Goal: Information Seeking & Learning: Check status

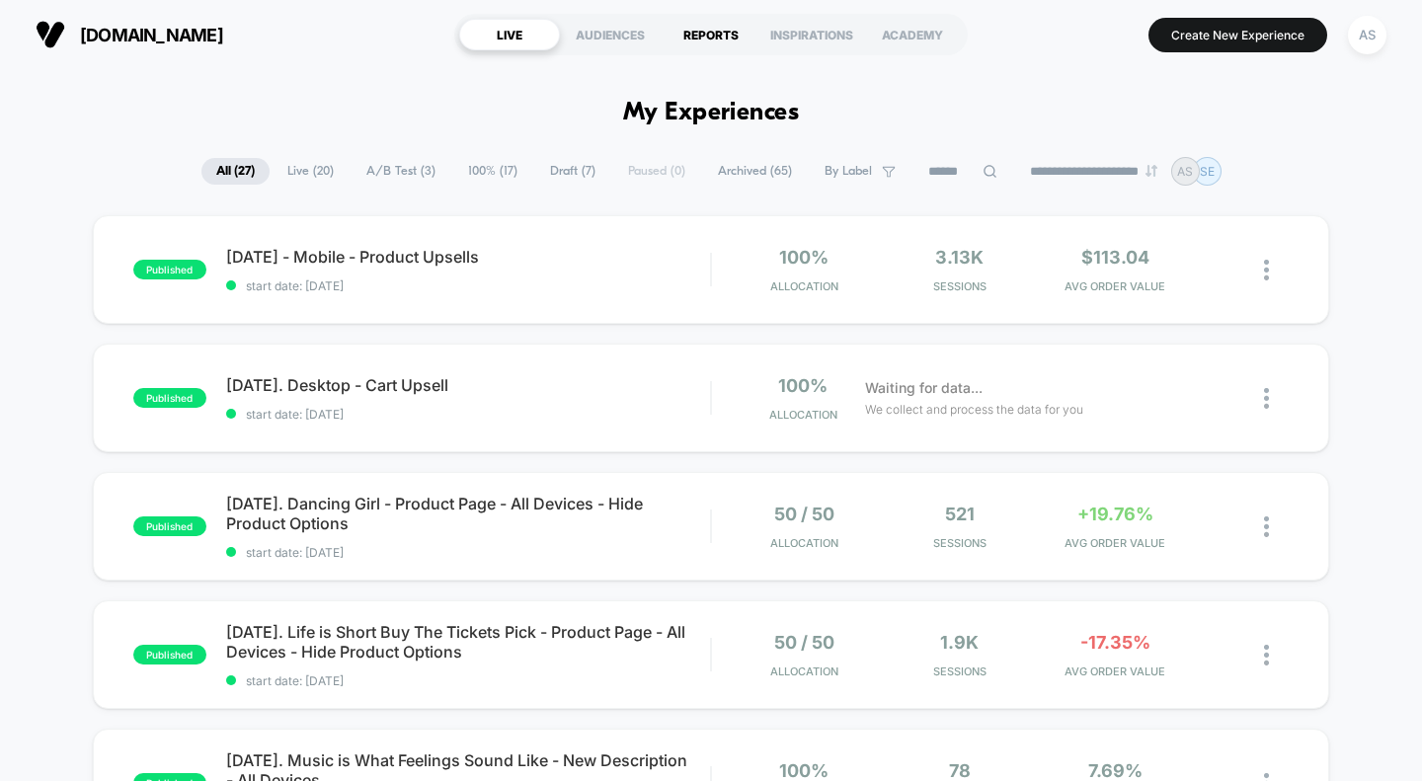
click at [722, 39] on div "REPORTS" at bounding box center [711, 35] width 101 height 32
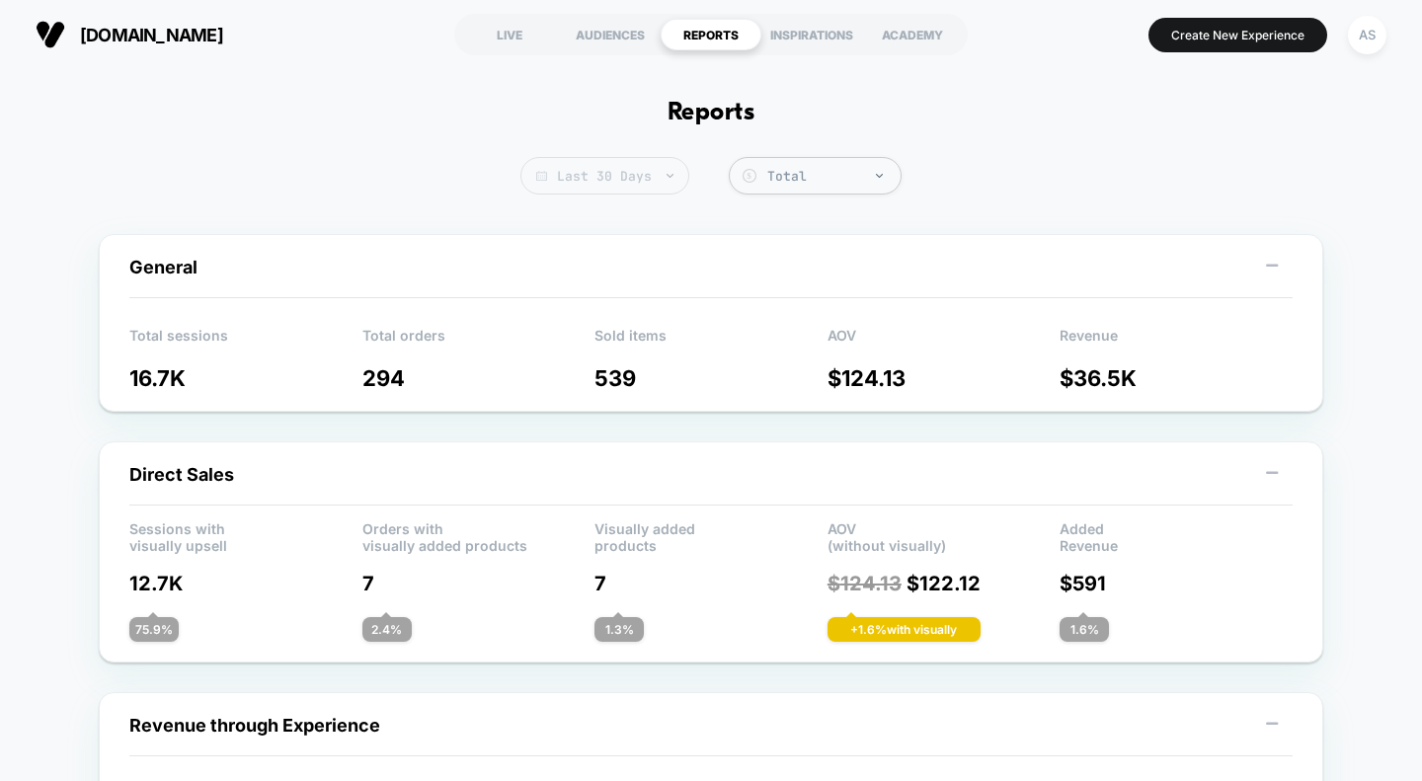
click at [626, 189] on span "Last 30 Days" at bounding box center [605, 176] width 169 height 38
select select "*"
select select "****"
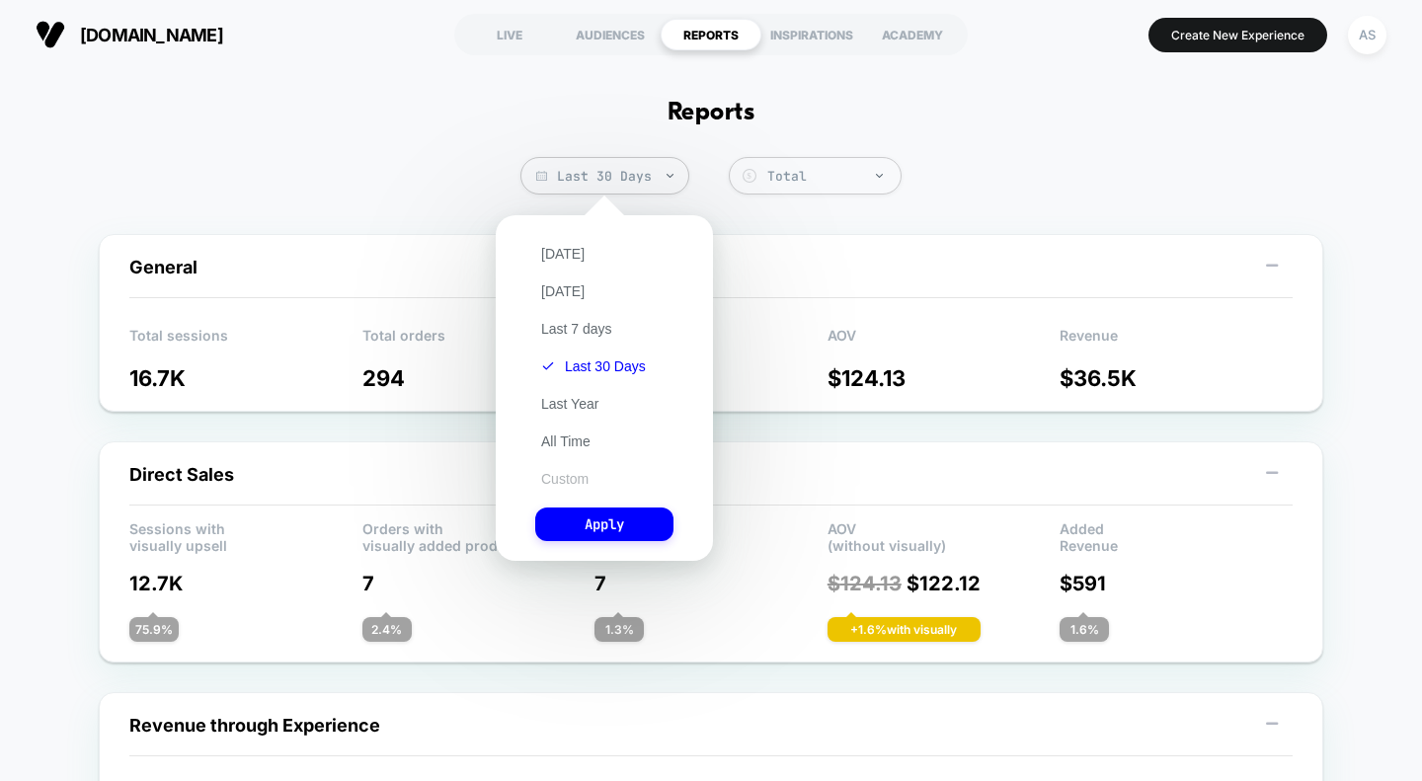
click at [559, 473] on button "Custom" at bounding box center [564, 479] width 59 height 18
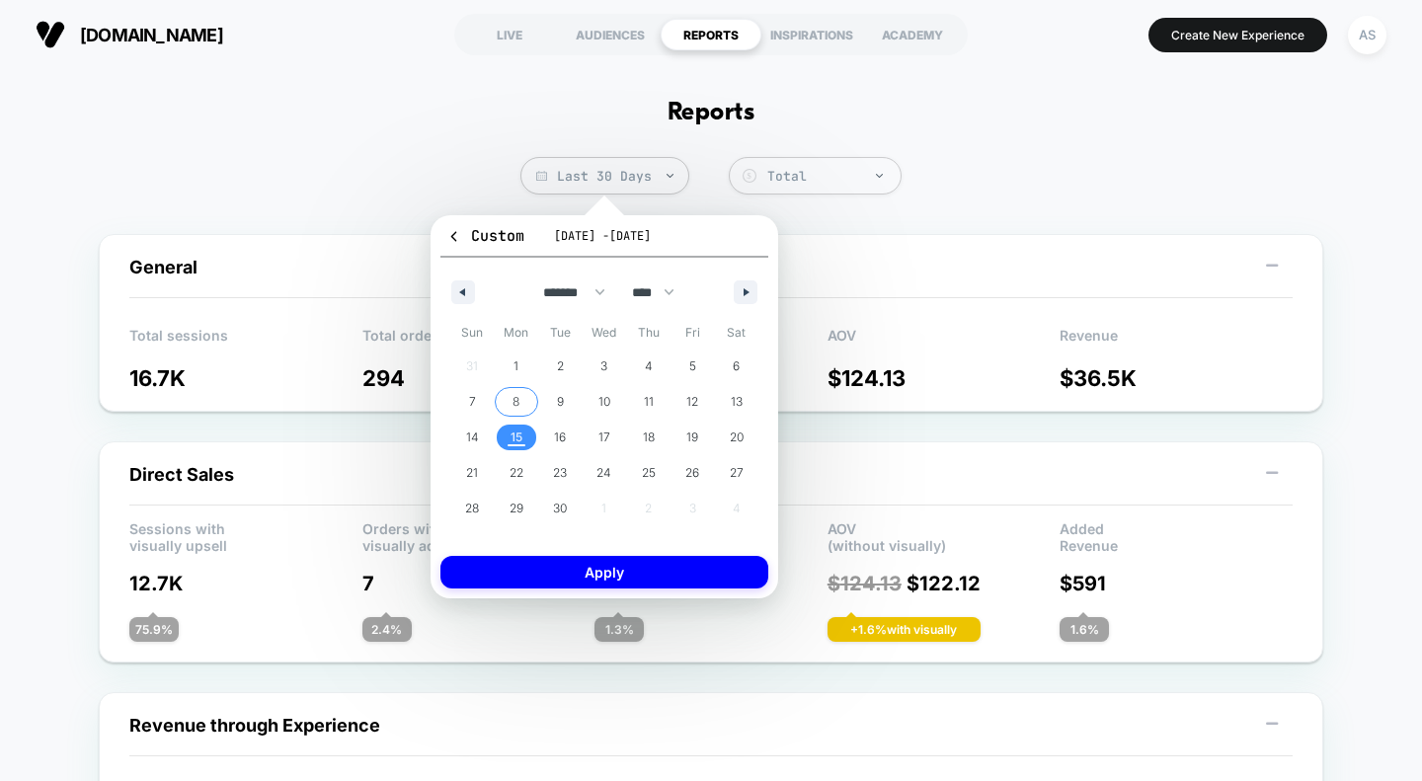
click at [512, 400] on span "8" at bounding box center [517, 402] width 44 height 26
click at [480, 442] on span "14" at bounding box center [472, 438] width 44 height 26
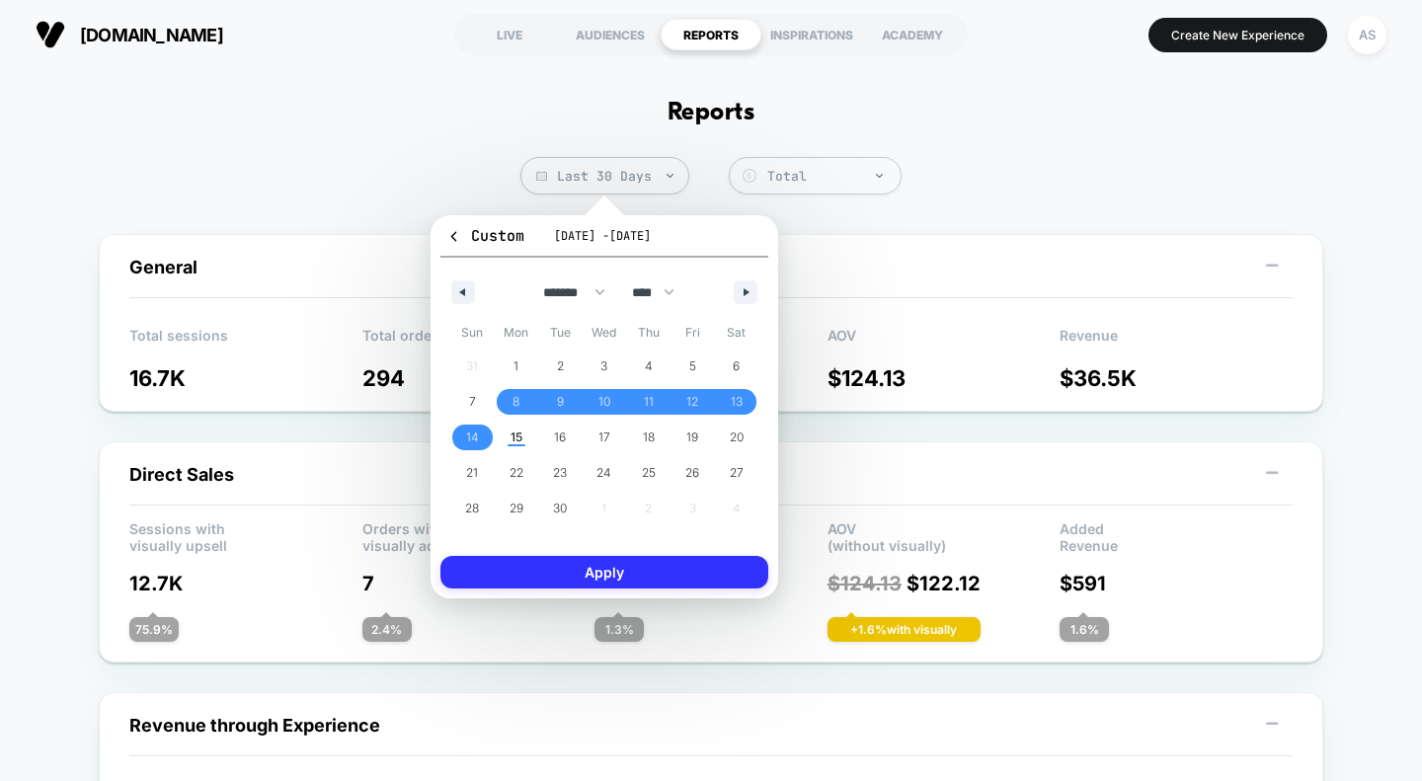
click at [553, 570] on button "Apply" at bounding box center [605, 572] width 328 height 33
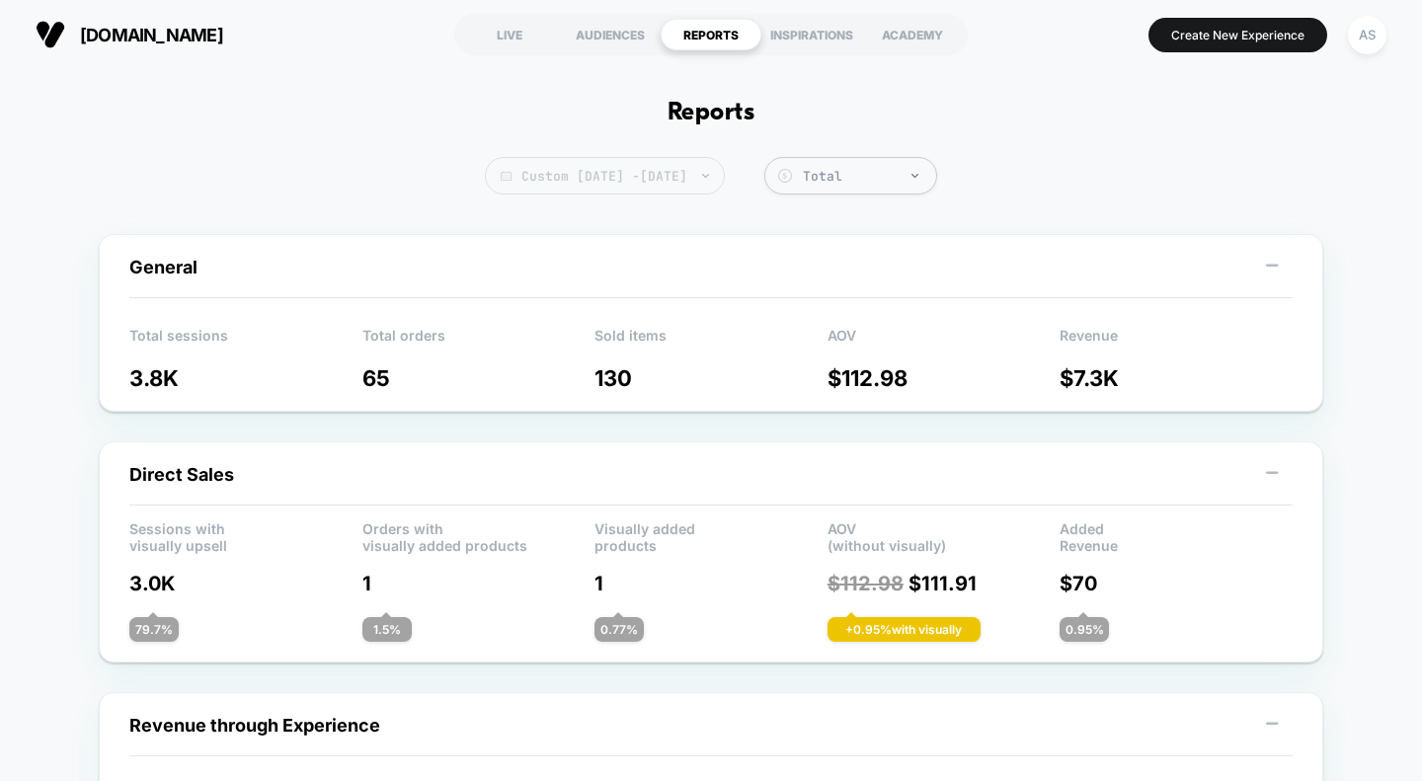
click at [707, 181] on span "Custom [DATE] - [DATE]" at bounding box center [605, 176] width 240 height 38
select select "*"
select select "****"
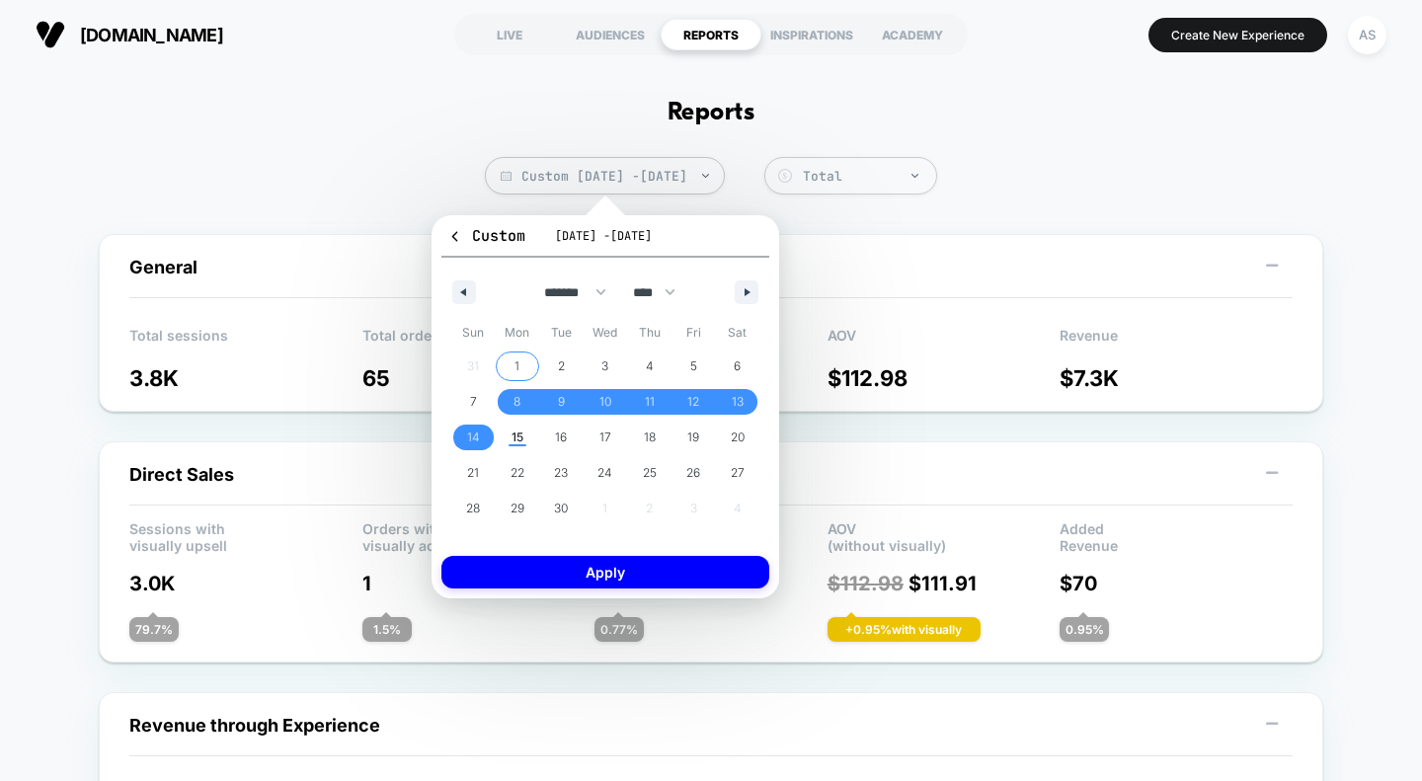
click at [518, 367] on span "1" at bounding box center [517, 367] width 5 height 36
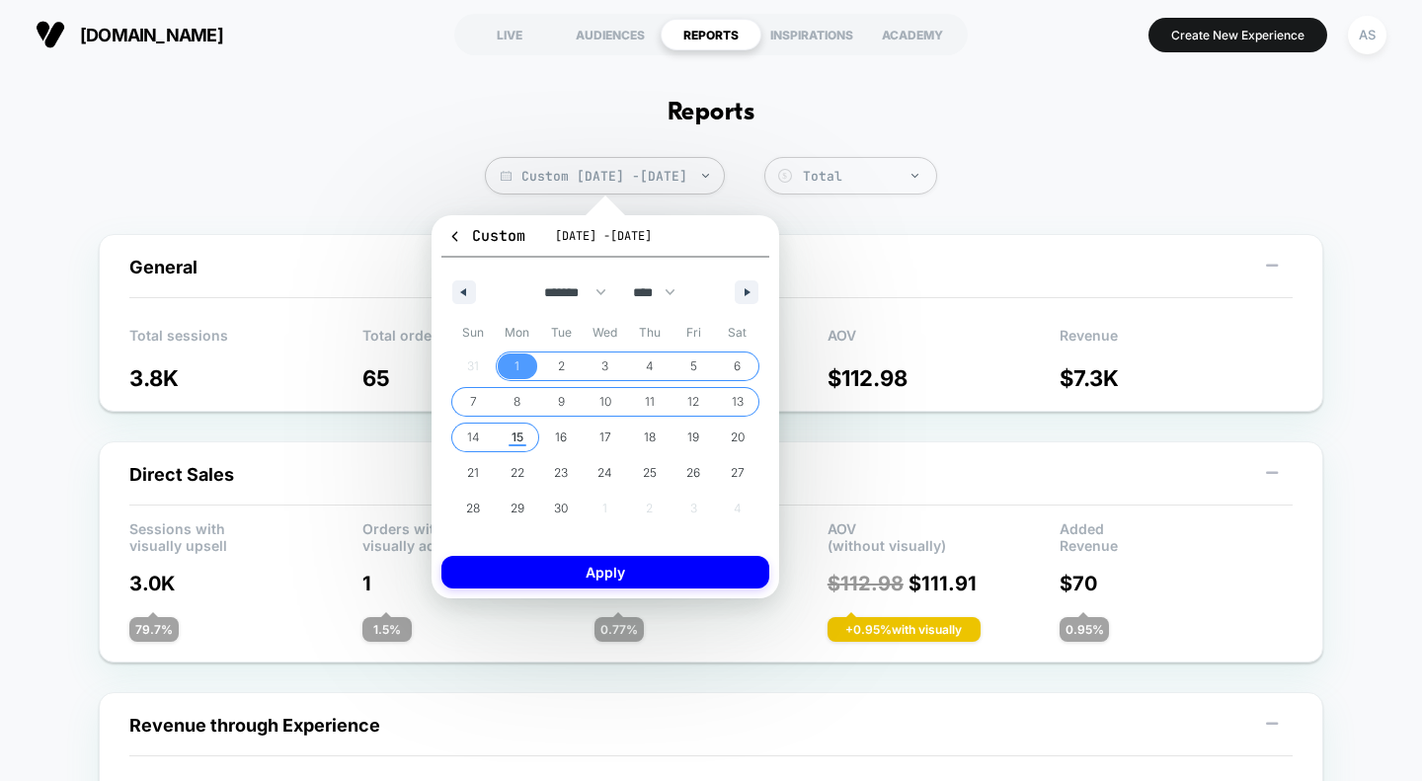
click at [529, 442] on span "15" at bounding box center [518, 438] width 44 height 26
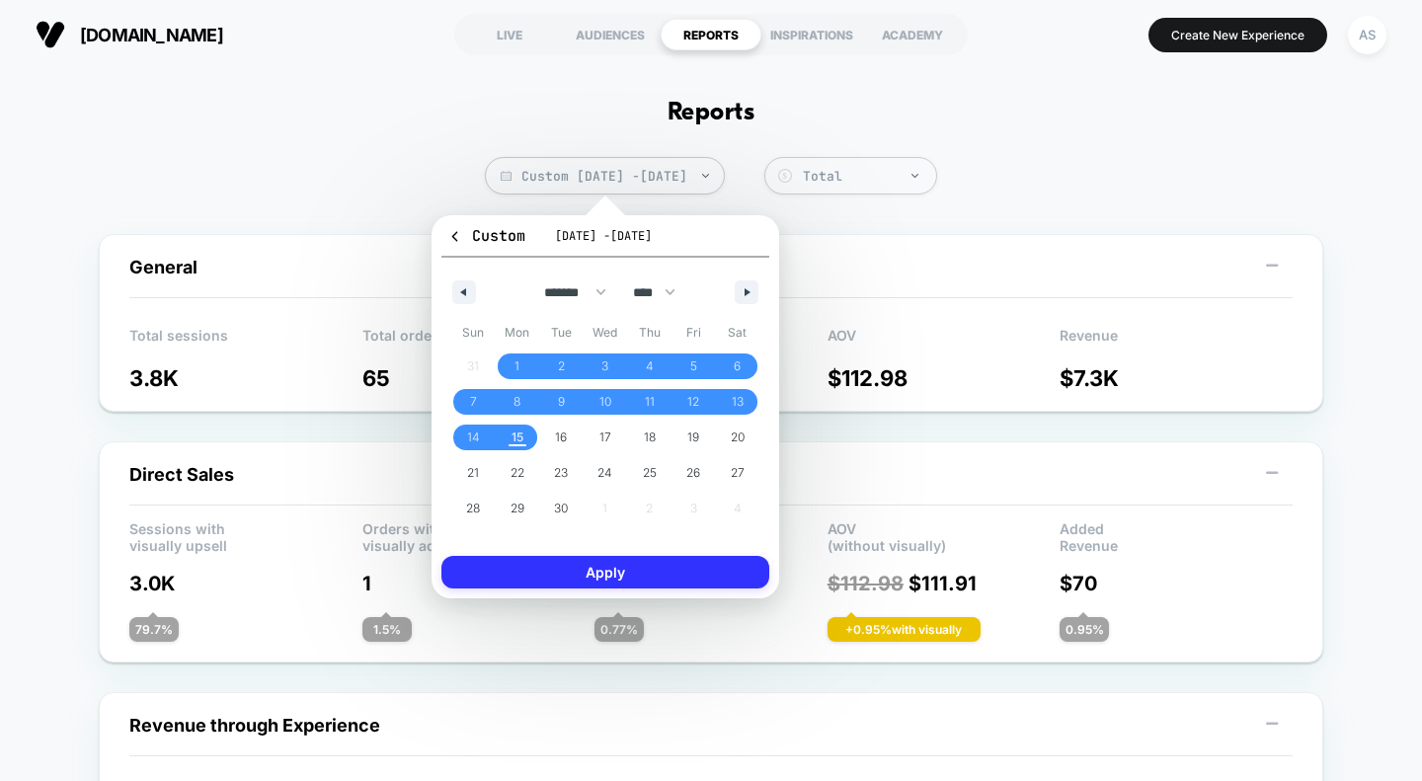
click at [587, 584] on button "Apply" at bounding box center [606, 572] width 328 height 33
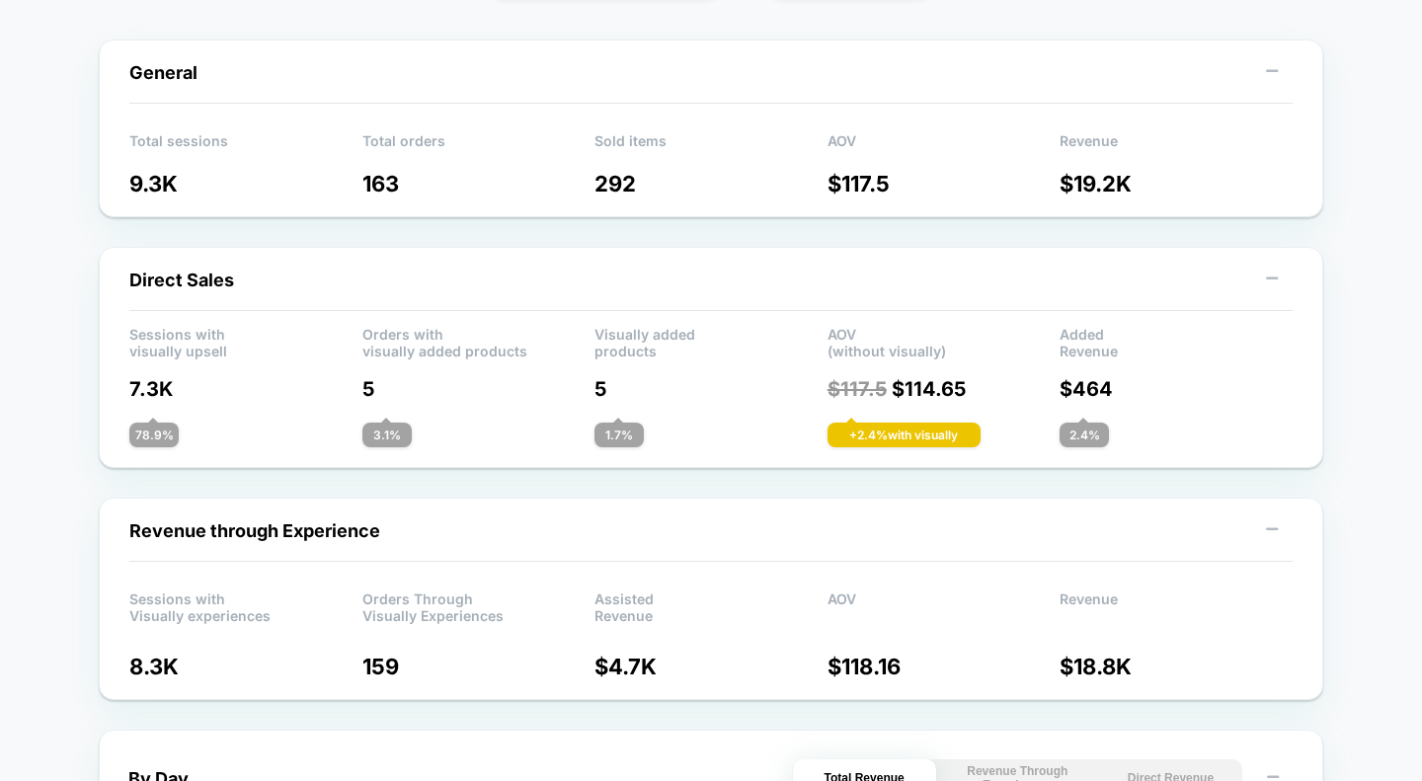
scroll to position [196, 0]
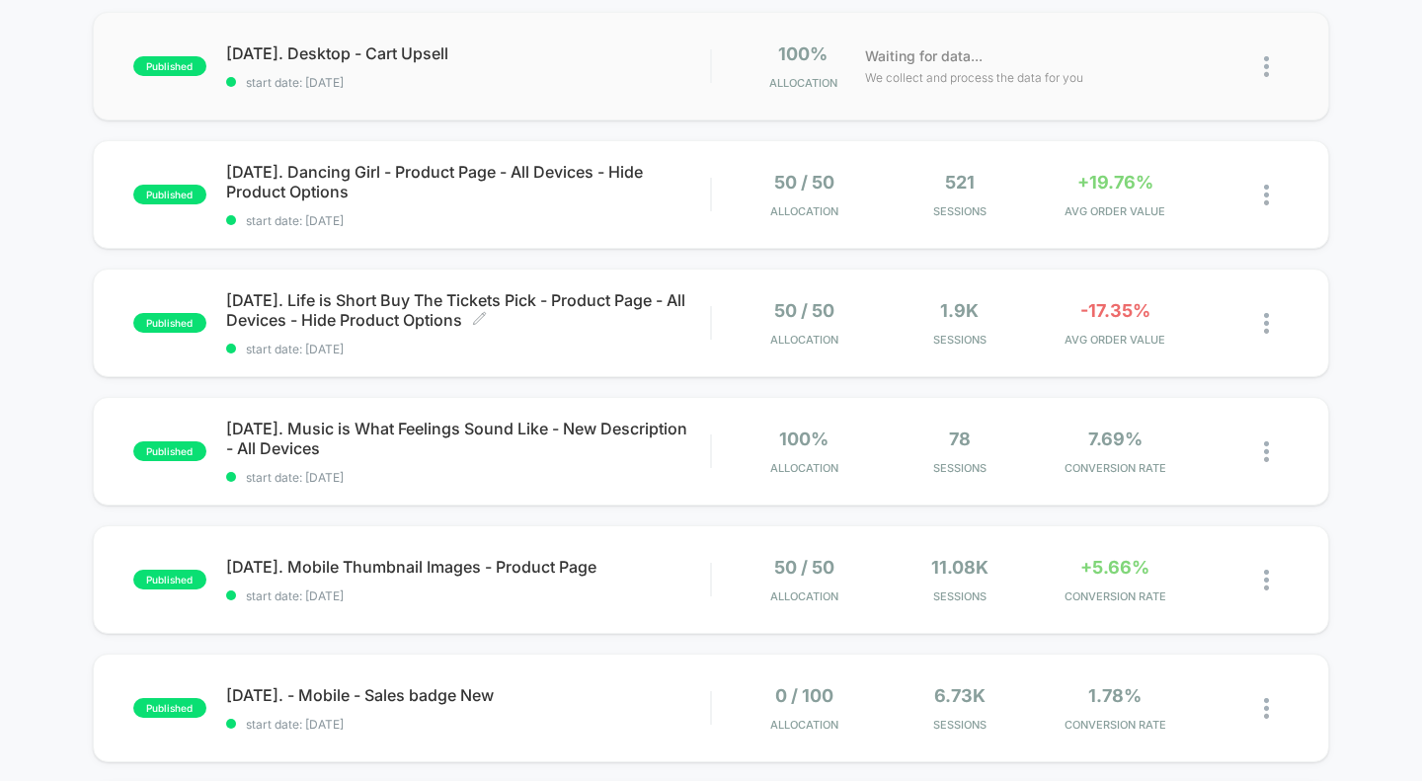
scroll to position [331, 0]
click at [0, 247] on div "published 1.20.2025 - Mobile - Product Upsells start date: 9/8/2025 100% Alloca…" at bounding box center [711, 694] width 1422 height 1620
click at [421, 324] on span "09.08.2025. Life is Short Buy The Tickets Pick - Product Page - All Devices - H…" at bounding box center [468, 311] width 485 height 40
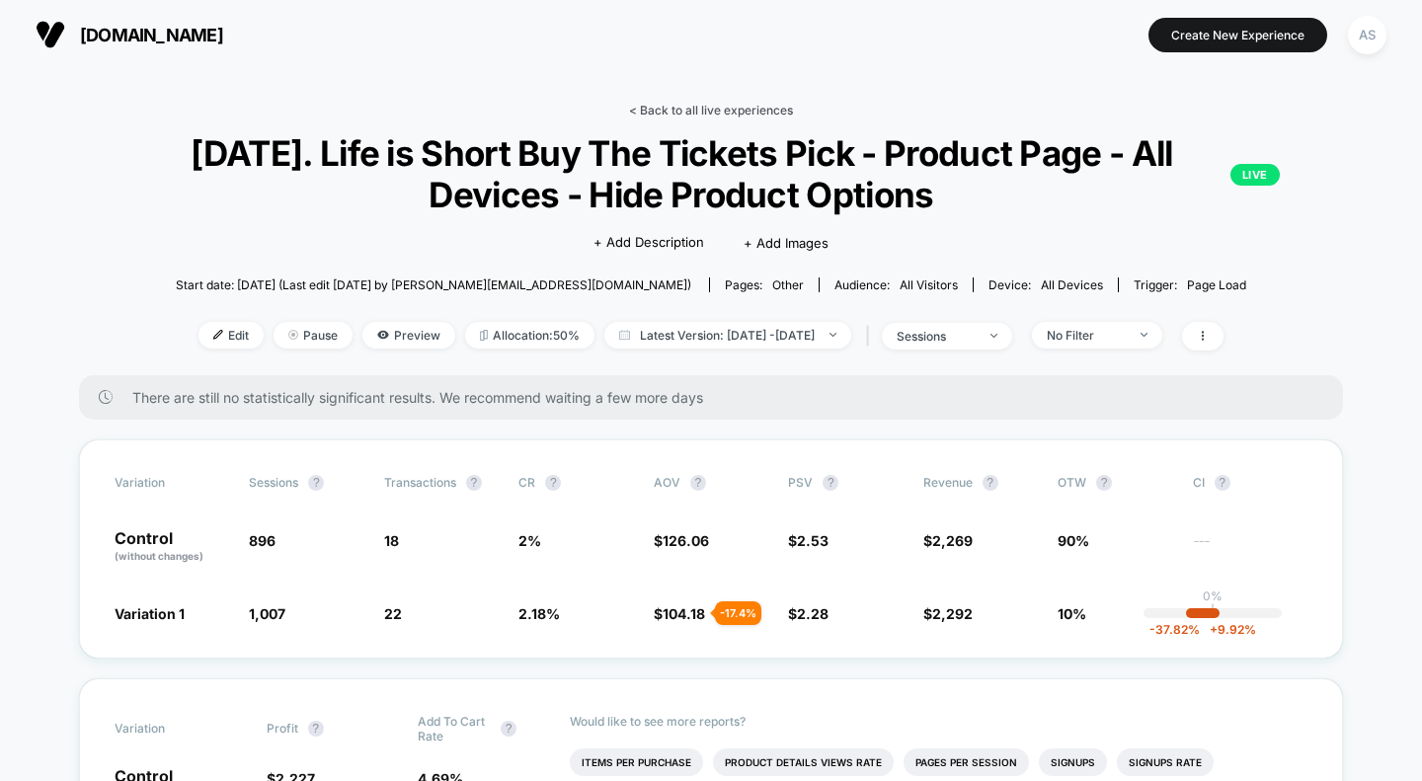
click at [710, 112] on link "< Back to all live experiences" at bounding box center [711, 110] width 164 height 15
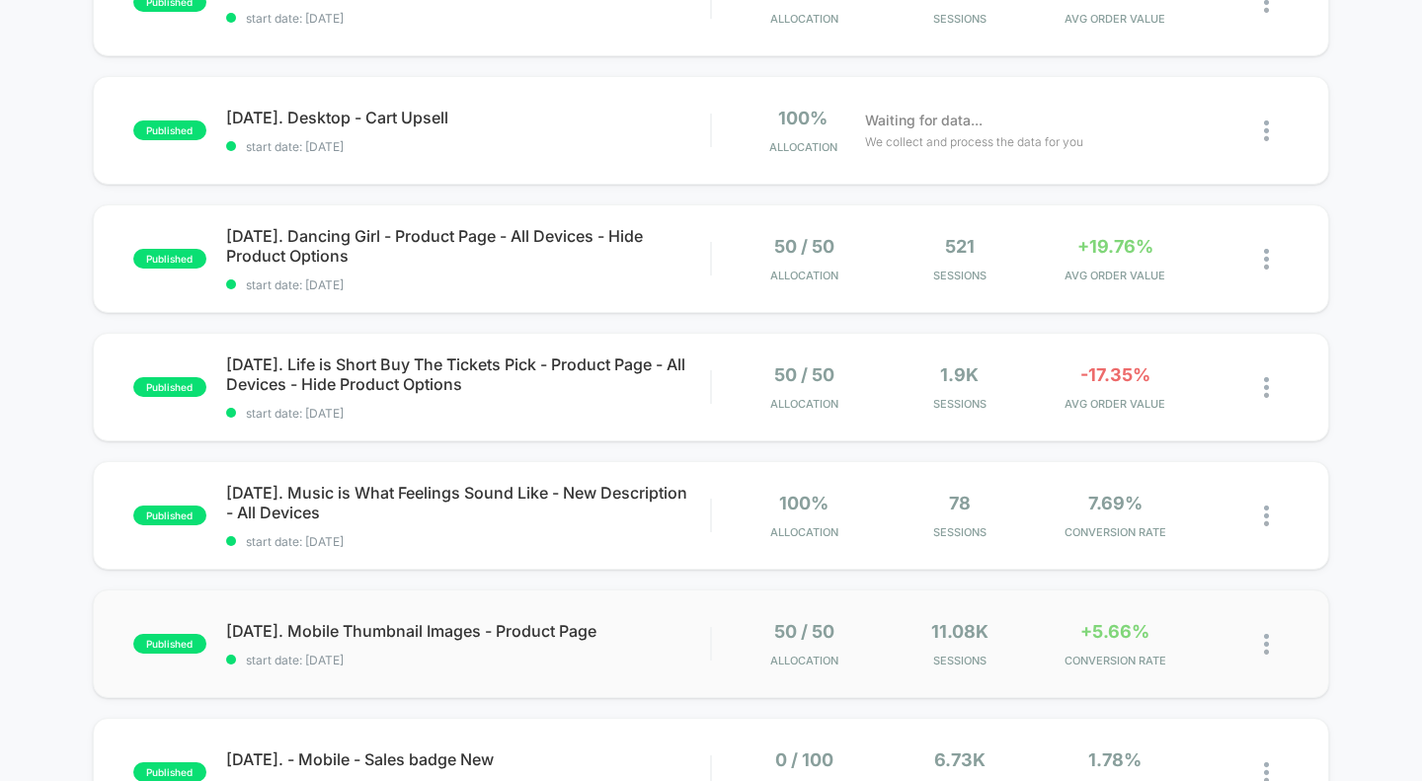
scroll to position [269, 0]
click at [390, 633] on span "08.24.2025. Mobile Thumbnail Images - Product Page Click to edit experience det…" at bounding box center [468, 630] width 485 height 20
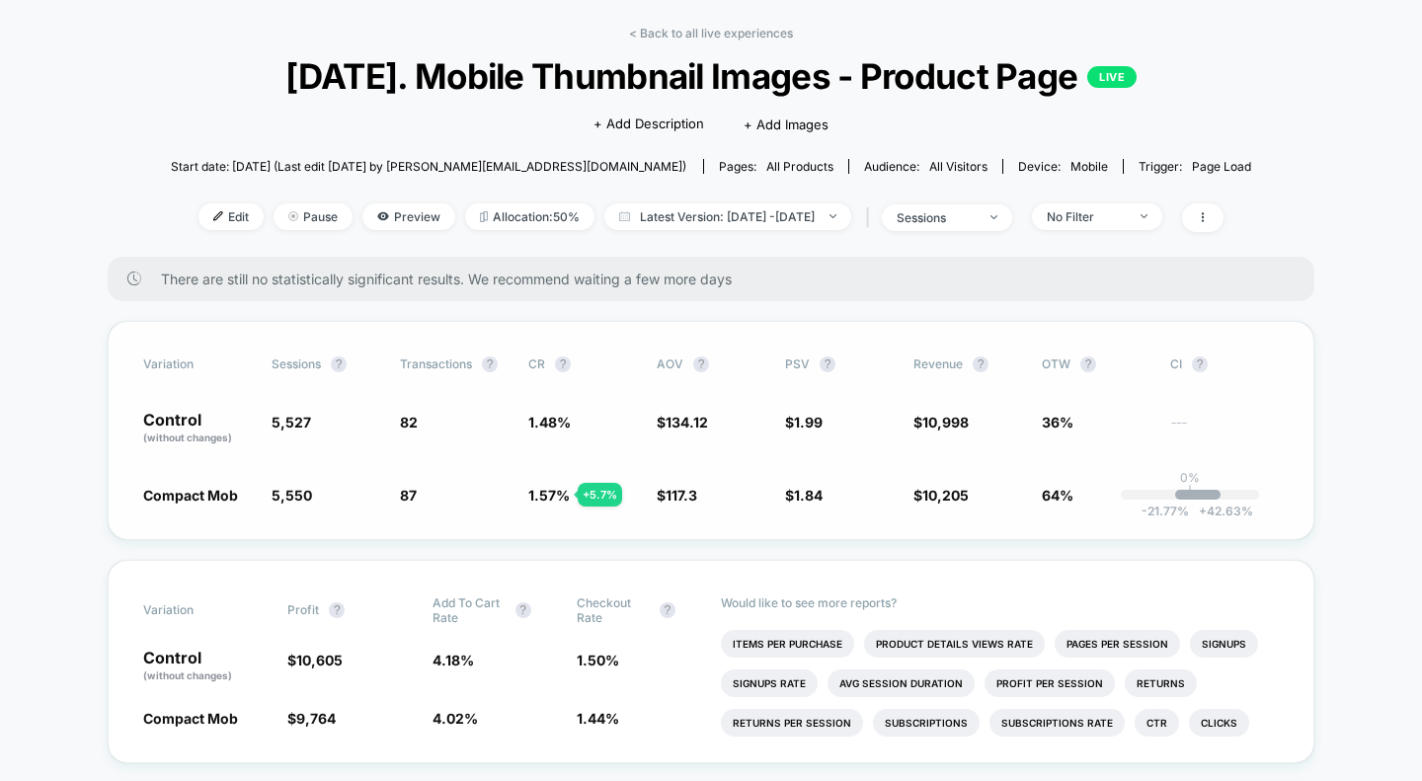
scroll to position [78, 0]
click at [722, 32] on link "< Back to all live experiences" at bounding box center [711, 32] width 164 height 15
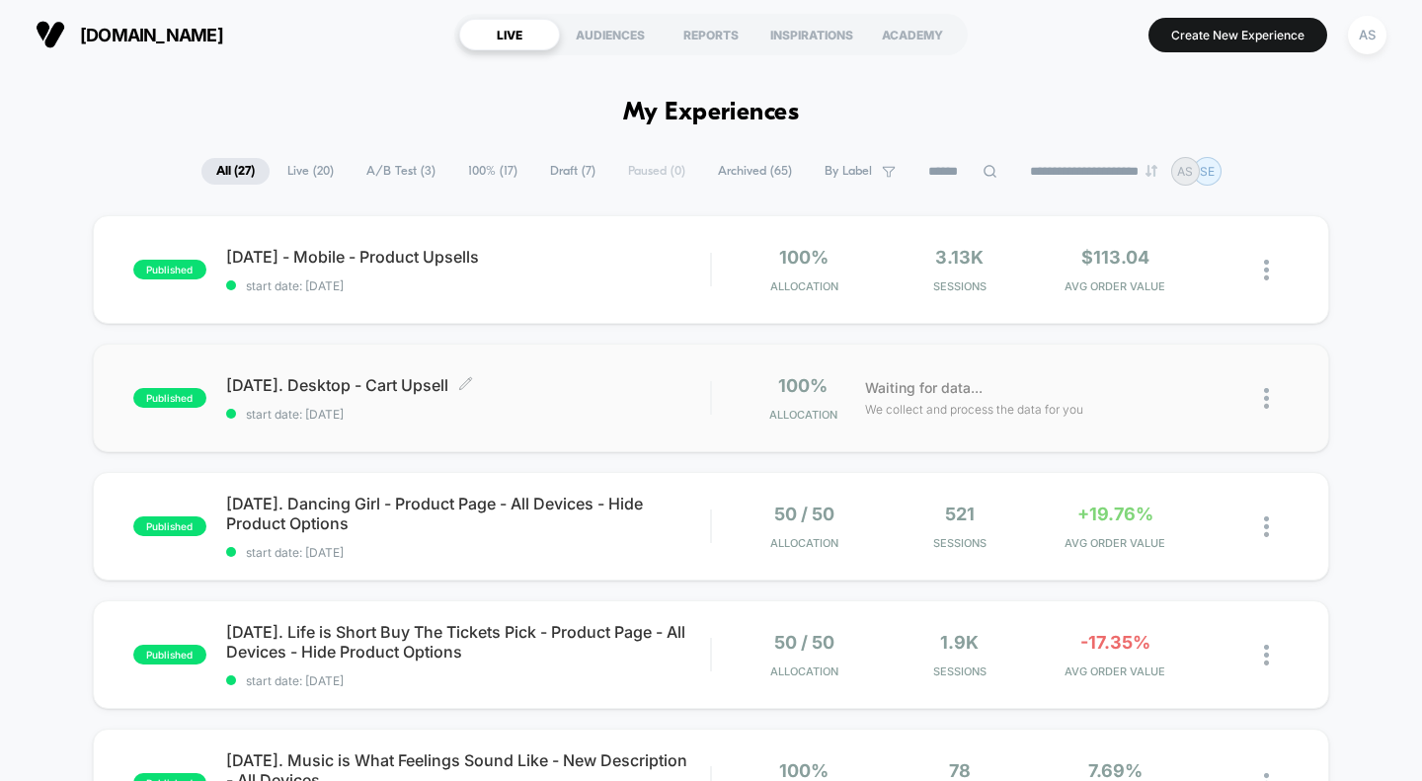
click at [373, 381] on span "07.16.2024. Desktop - Cart Upsell Click to edit experience details" at bounding box center [468, 385] width 485 height 20
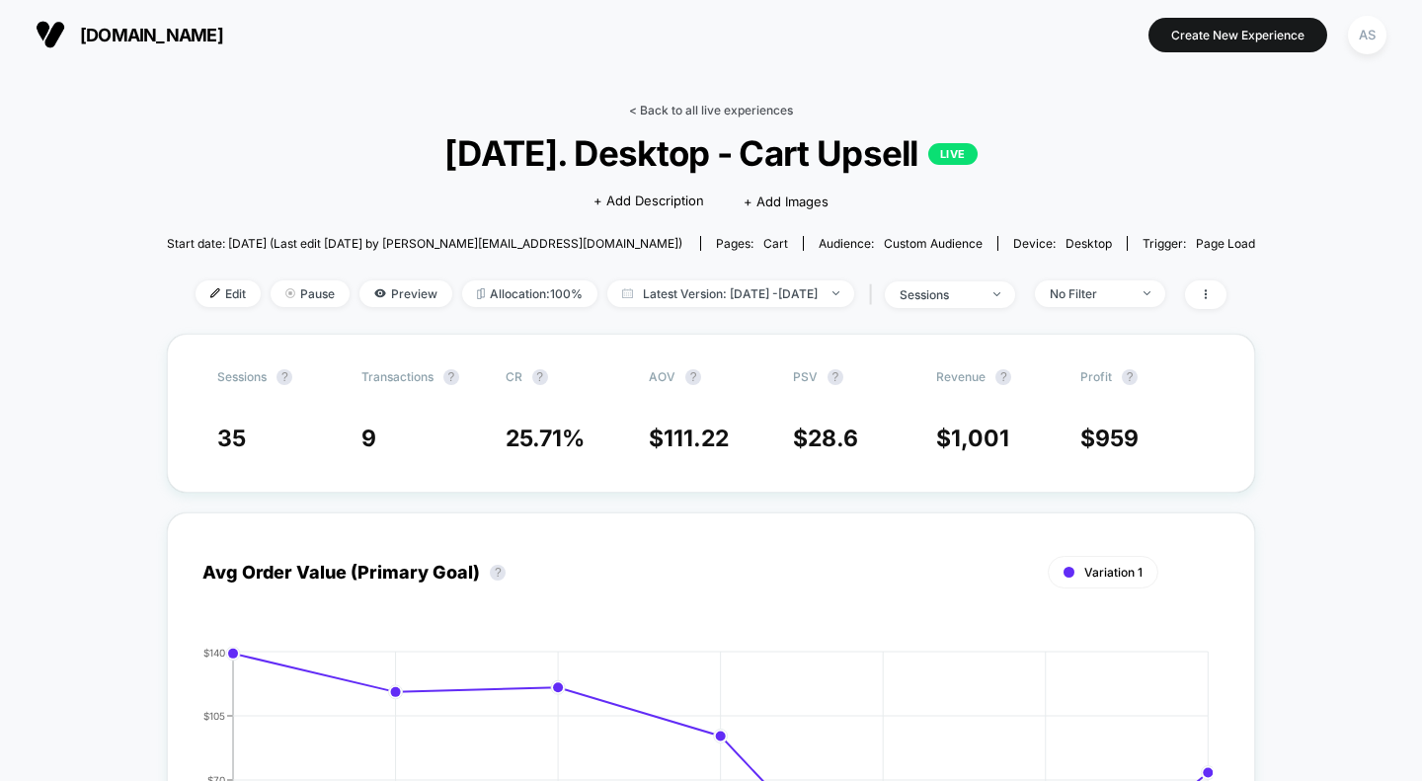
click at [687, 106] on link "< Back to all live experiences" at bounding box center [711, 110] width 164 height 15
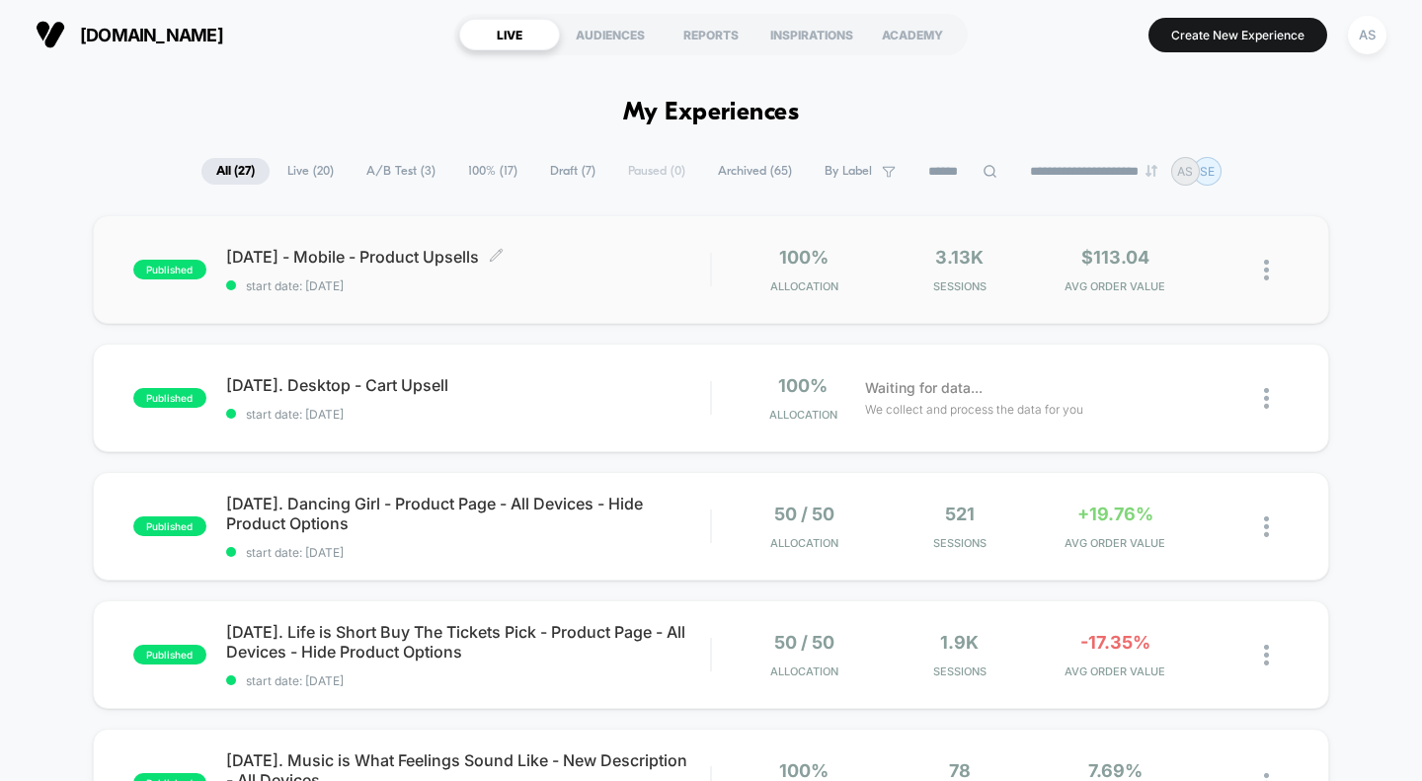
click at [406, 258] on span "1.20.2025 - Mobile - Product Upsells Click to edit experience details" at bounding box center [468, 257] width 485 height 20
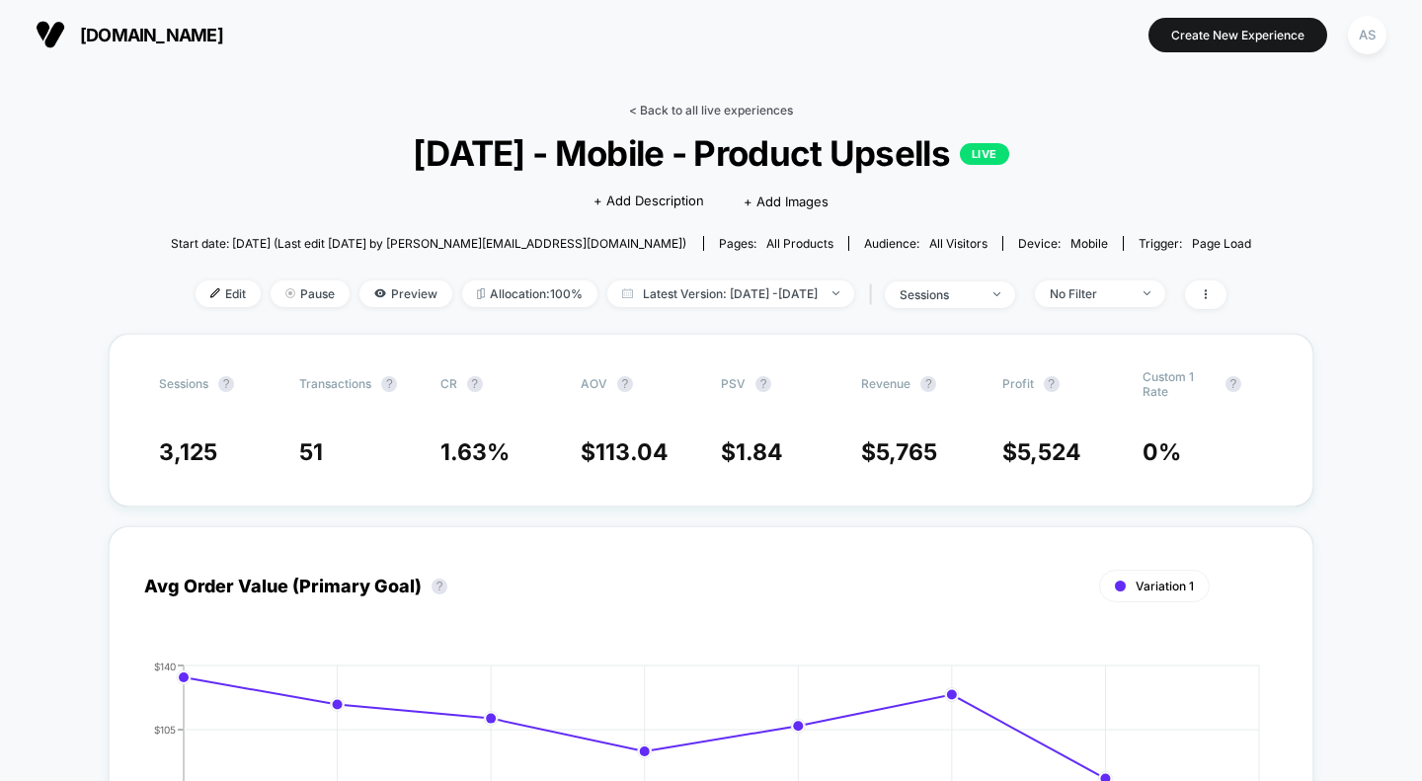
click at [708, 108] on link "< Back to all live experiences" at bounding box center [711, 110] width 164 height 15
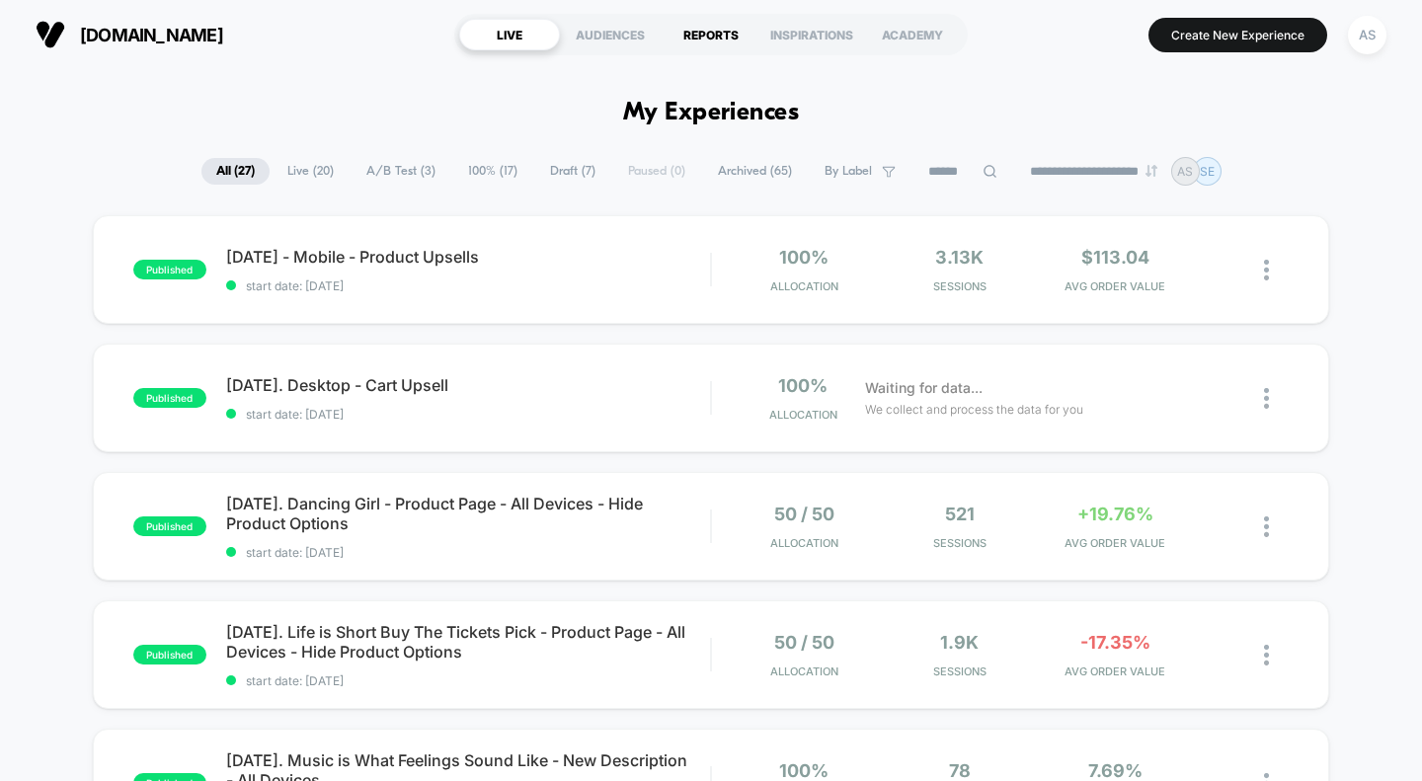
click at [725, 31] on div "REPORTS" at bounding box center [711, 35] width 101 height 32
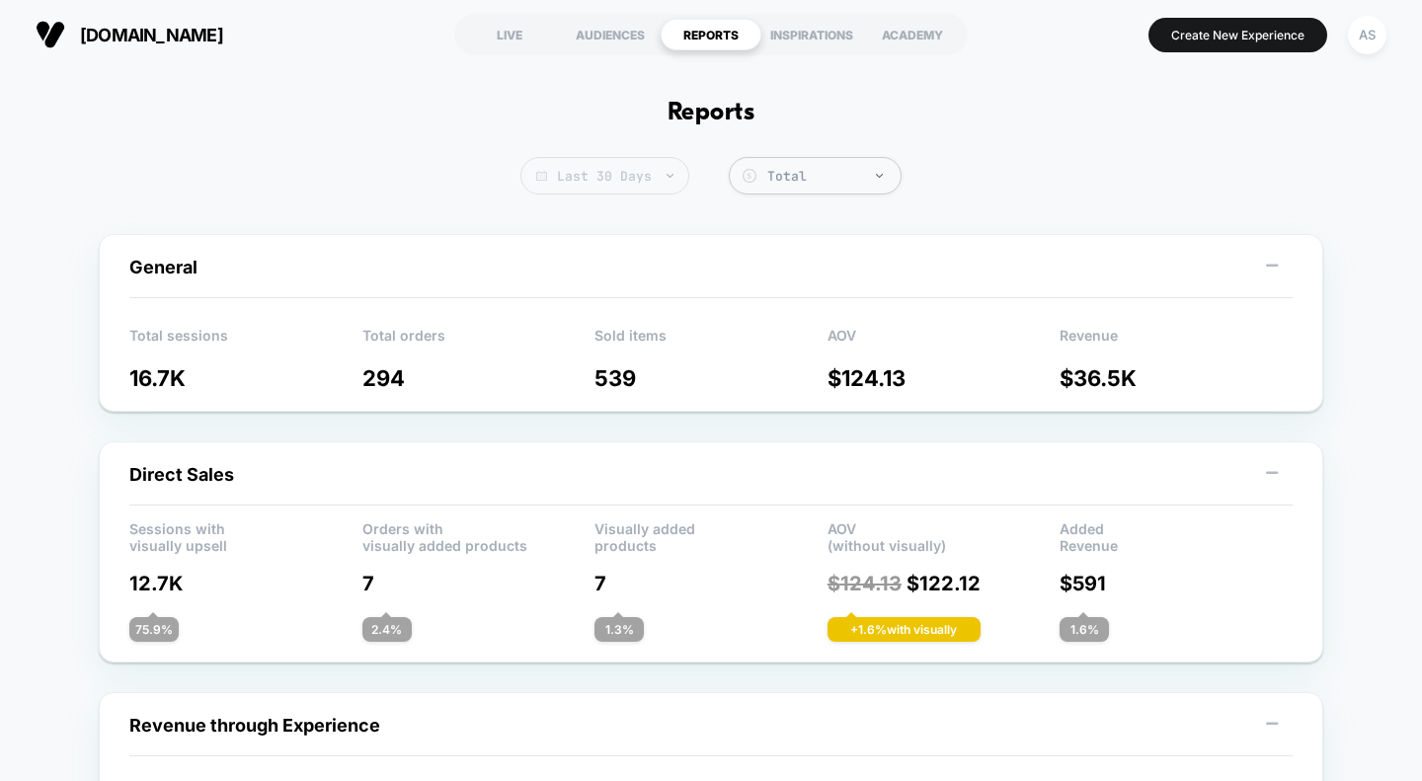
click at [607, 166] on span "Last 30 Days" at bounding box center [605, 176] width 169 height 38
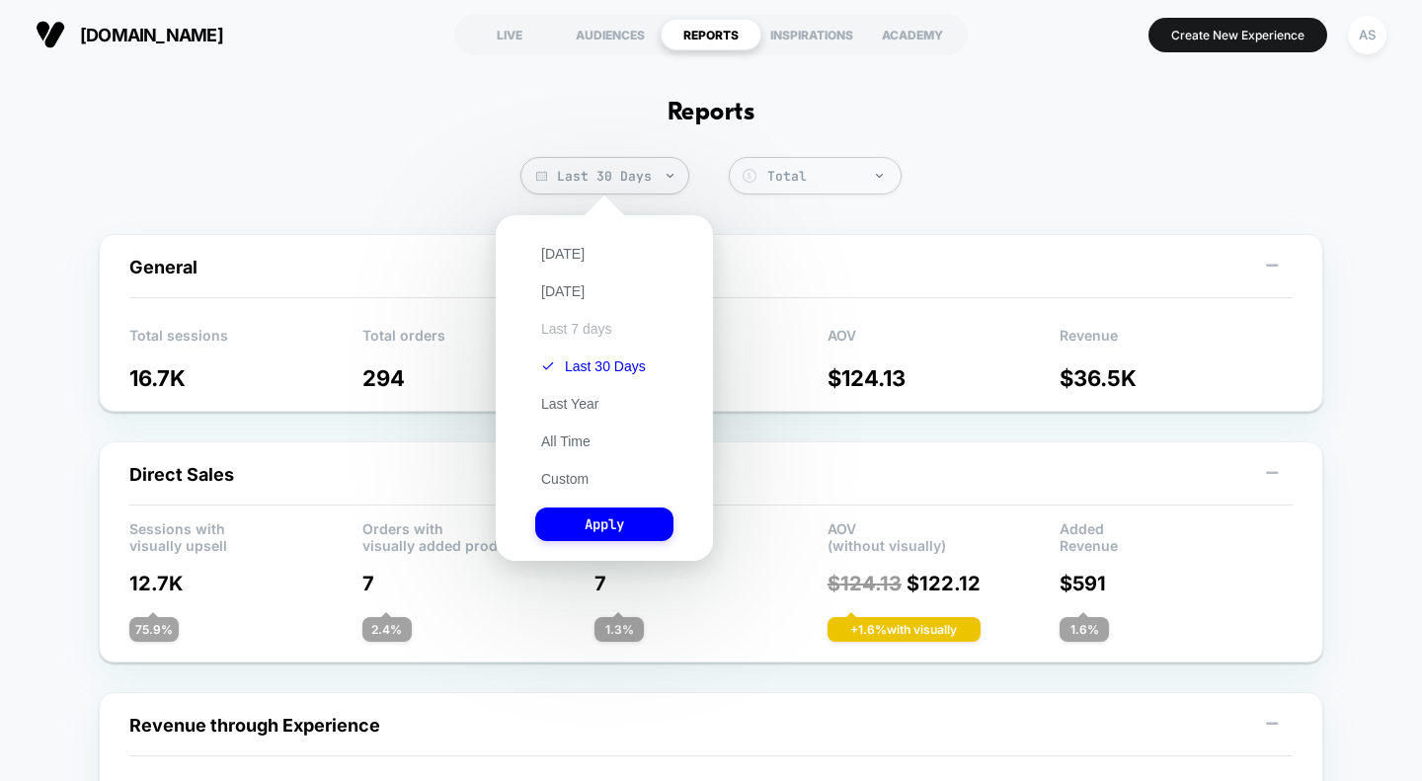
click at [583, 335] on button "Last 7 days" at bounding box center [576, 329] width 83 height 18
click at [596, 529] on button "Apply" at bounding box center [604, 525] width 138 height 34
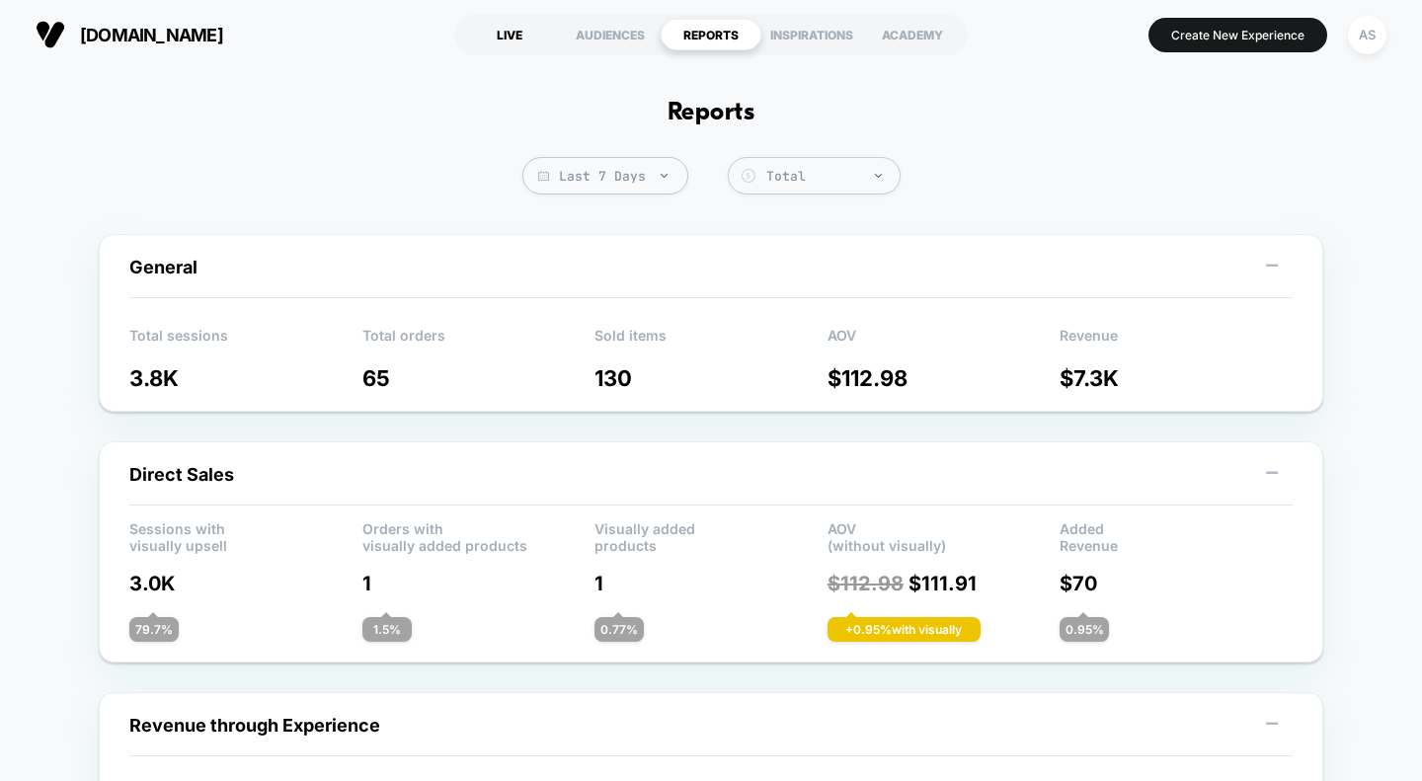
click at [521, 30] on div "LIVE" at bounding box center [509, 35] width 101 height 32
